Goal: Information Seeking & Learning: Find specific fact

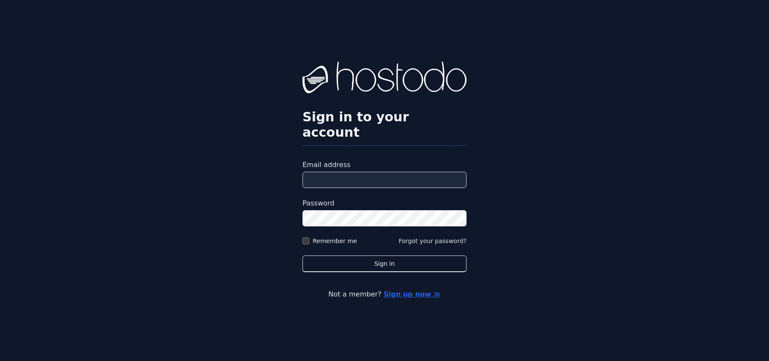
click at [339, 173] on input "Email address" at bounding box center [384, 180] width 164 height 16
type input "**********"
click at [343, 237] on label "Remember me" at bounding box center [335, 241] width 44 height 9
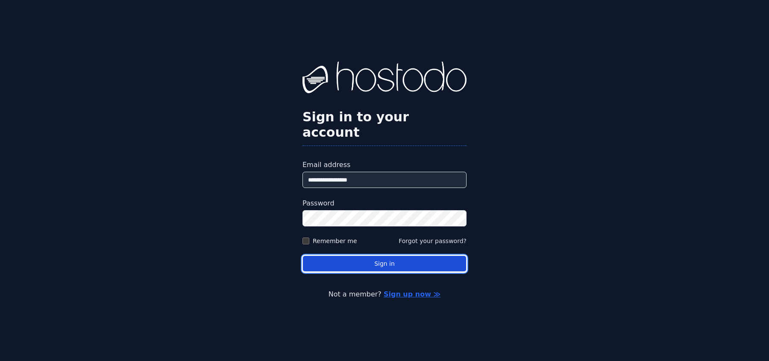
click at [374, 255] on button "Sign in" at bounding box center [384, 263] width 164 height 17
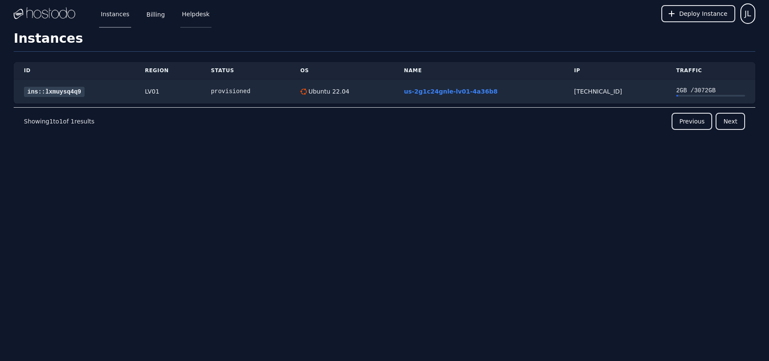
click at [189, 13] on link "Helpdesk" at bounding box center [195, 14] width 31 height 28
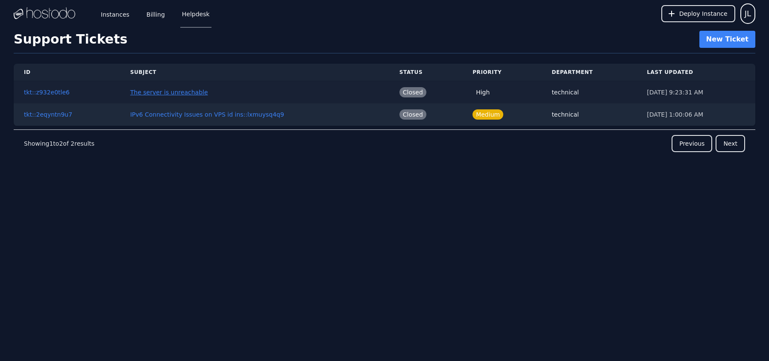
click at [186, 94] on button "The server is unreachable" at bounding box center [169, 92] width 78 height 9
click at [226, 111] on button "IPv6 Connectivity Issues on VPS id ins::lxmuysq4q9" at bounding box center [207, 114] width 154 height 9
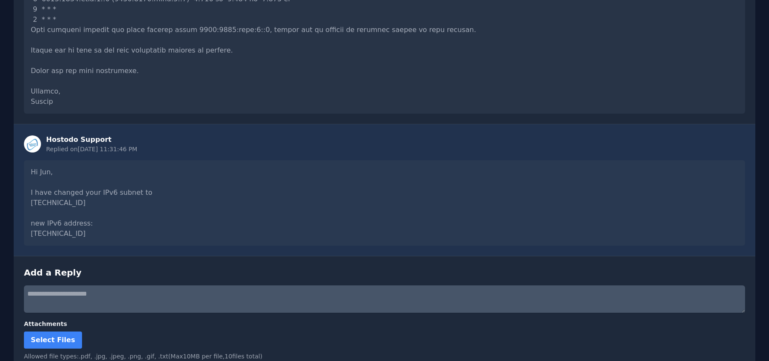
scroll to position [275, 0]
drag, startPoint x: 31, startPoint y: 201, endPoint x: 78, endPoint y: 202, distance: 47.4
click at [76, 201] on div "Hi Jun, I have changed your IPv6 subnet to 2606:65c0:10:6e::/64 new IPv6 addres…" at bounding box center [384, 202] width 721 height 85
click at [106, 247] on div "Hostodo Support Replied on 7/29/2025, 11:31:46 PM Hi Jun, I have changed your I…" at bounding box center [385, 190] width 742 height 132
drag, startPoint x: 31, startPoint y: 233, endPoint x: 141, endPoint y: 234, distance: 110.2
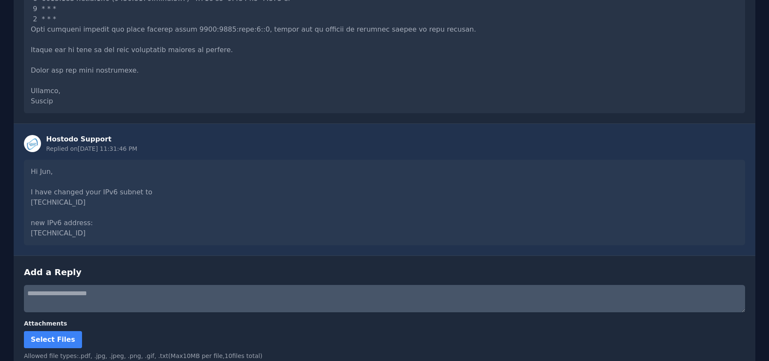
click at [147, 234] on div "Hi Jun, I have changed your IPv6 subnet to 2606:65c0:10:6e::/64 new IPv6 addres…" at bounding box center [384, 202] width 721 height 85
copy div "2606:65c0:10:6e:4d0:43cd:7efc:4ffb"
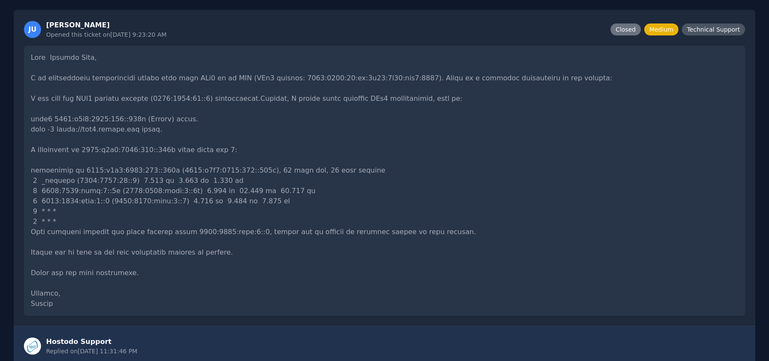
scroll to position [0, 0]
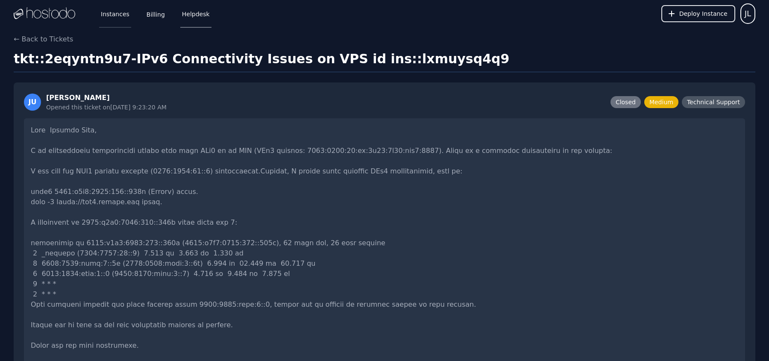
click at [108, 16] on link "Instances" at bounding box center [115, 14] width 32 height 28
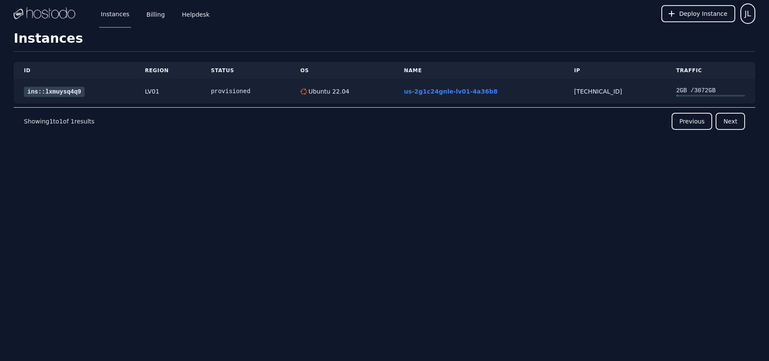
click at [100, 91] on div "ins::lxmuysq4q9" at bounding box center [74, 91] width 100 height 9
drag, startPoint x: 472, startPoint y: 92, endPoint x: 475, endPoint y: 98, distance: 7.1
click at [472, 92] on link "us-2g1c24gnle-lv01-4a36b8" at bounding box center [451, 91] width 94 height 7
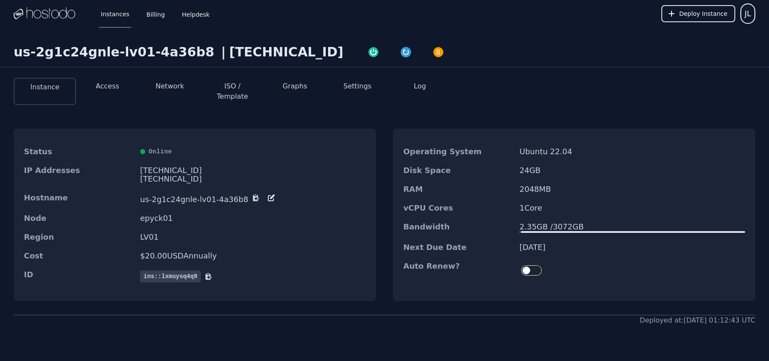
drag, startPoint x: 254, startPoint y: 170, endPoint x: 262, endPoint y: 171, distance: 8.2
click at [258, 175] on div "2606:65c0:10:6e:4d0:43cd:7efc:4ffb/64" at bounding box center [253, 179] width 226 height 9
click at [267, 175] on div "2606:65c0:10:6e:4d0:43cd:7efc:4ffb/64" at bounding box center [253, 179] width 226 height 9
copy div "2606:65c0:10:6e:4d0:43cd:7efc:4ffb/64"
